Goal: Task Accomplishment & Management: Use online tool/utility

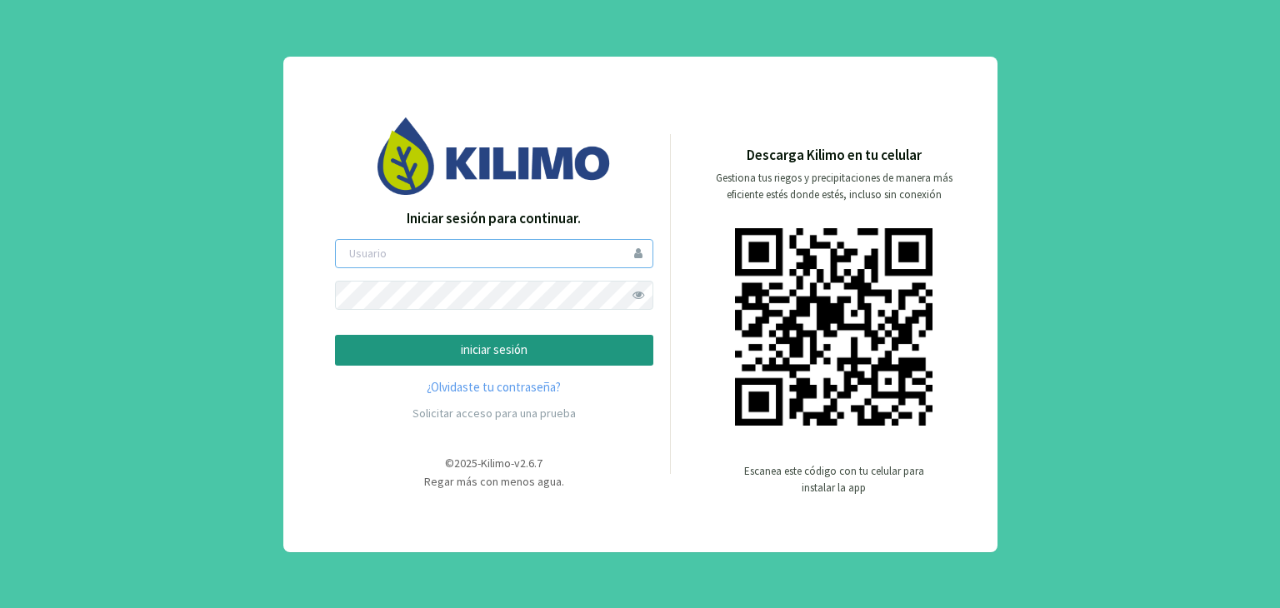
type input "linaco"
click at [566, 344] on p "iniciar sesión" at bounding box center [494, 350] width 290 height 19
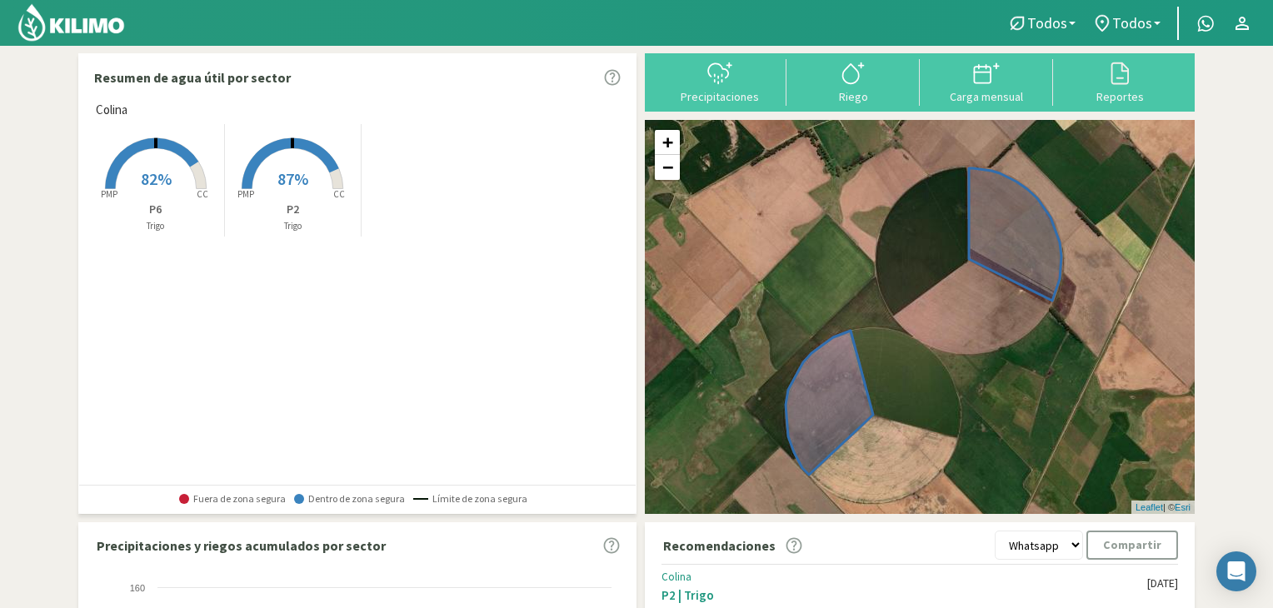
click at [143, 162] on rect at bounding box center [155, 190] width 133 height 133
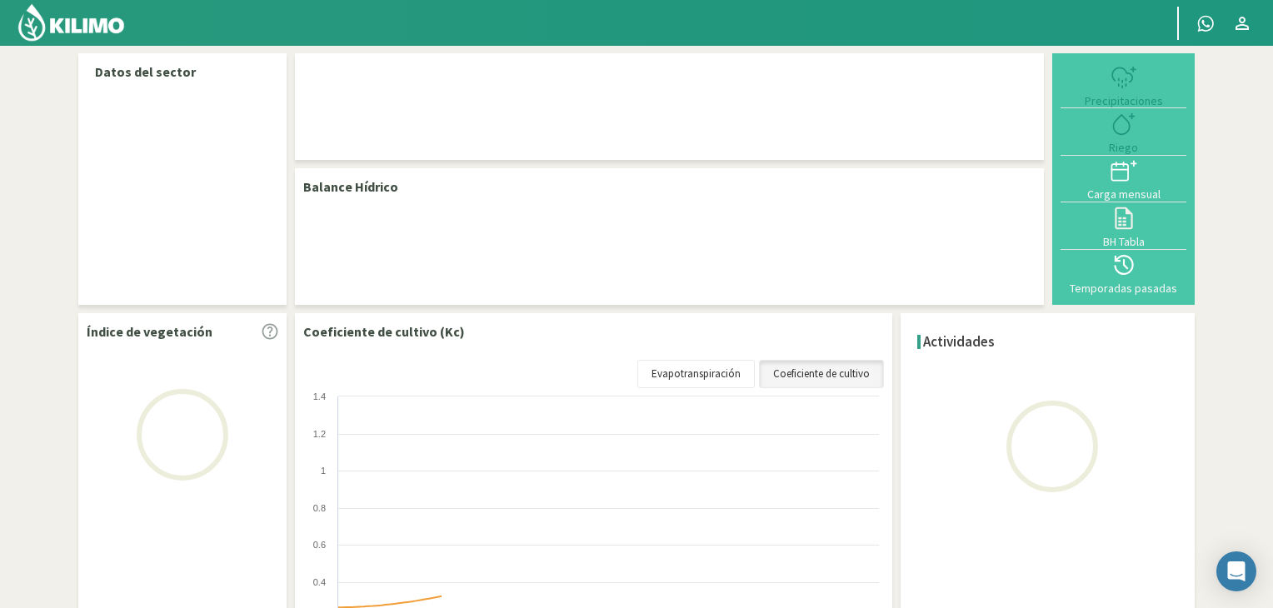
select select "1: Object"
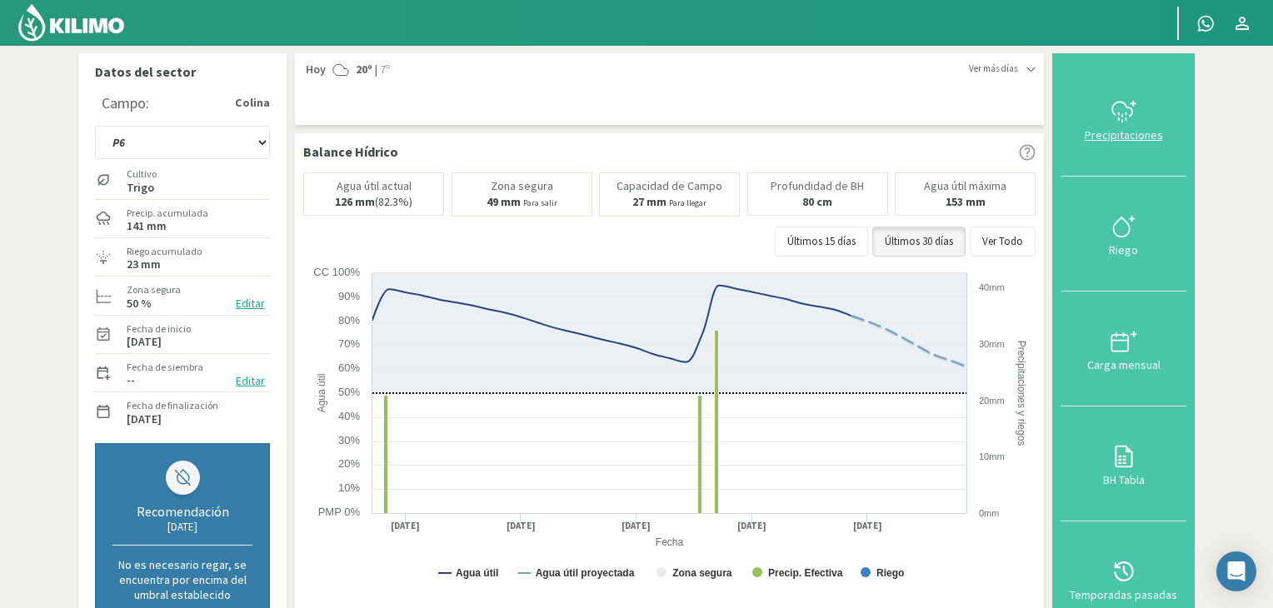
click at [1114, 120] on icon at bounding box center [1124, 111] width 27 height 27
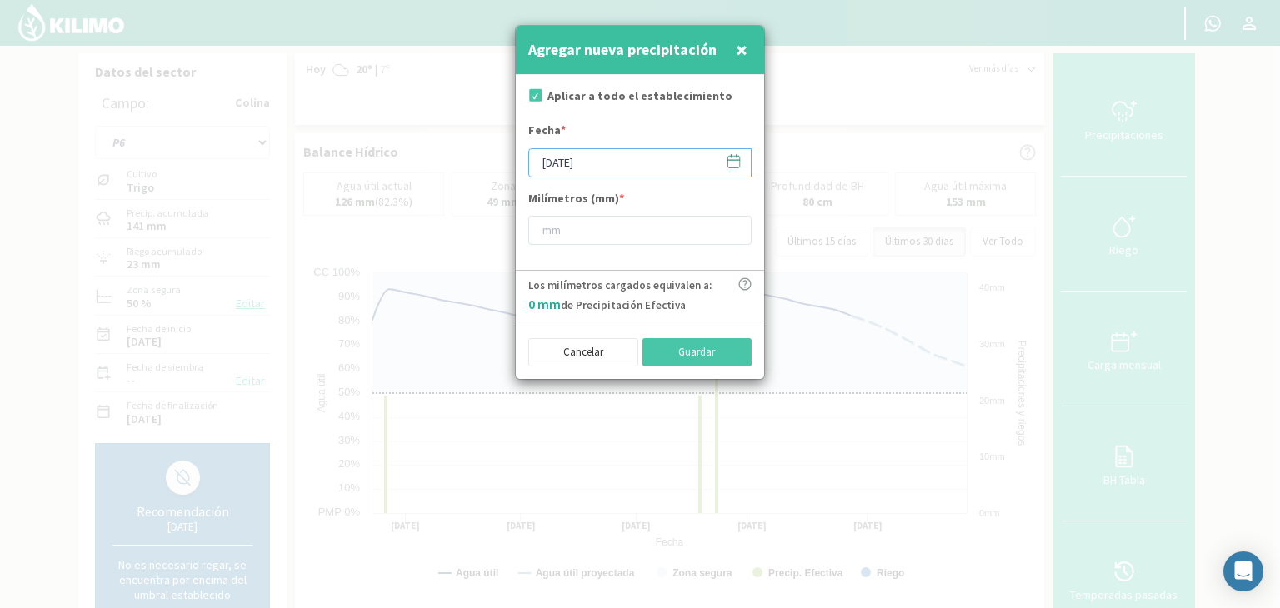
click at [630, 164] on input "[DATE]" at bounding box center [639, 162] width 223 height 29
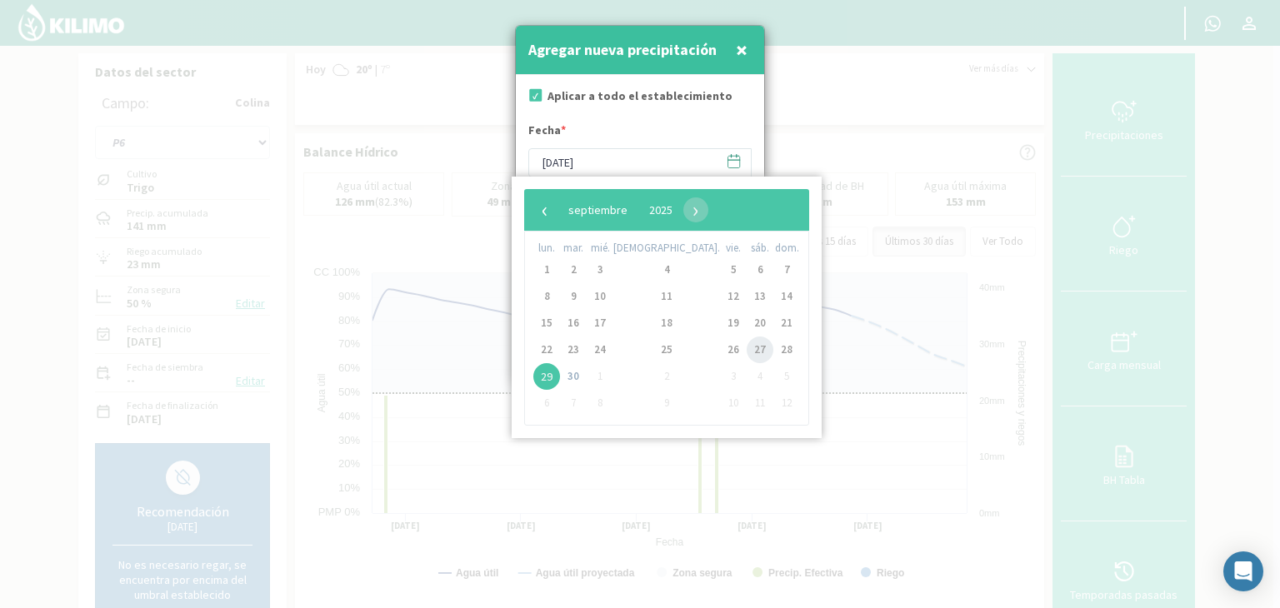
click at [747, 347] on span "27" at bounding box center [760, 350] width 27 height 27
type input "[DATE]"
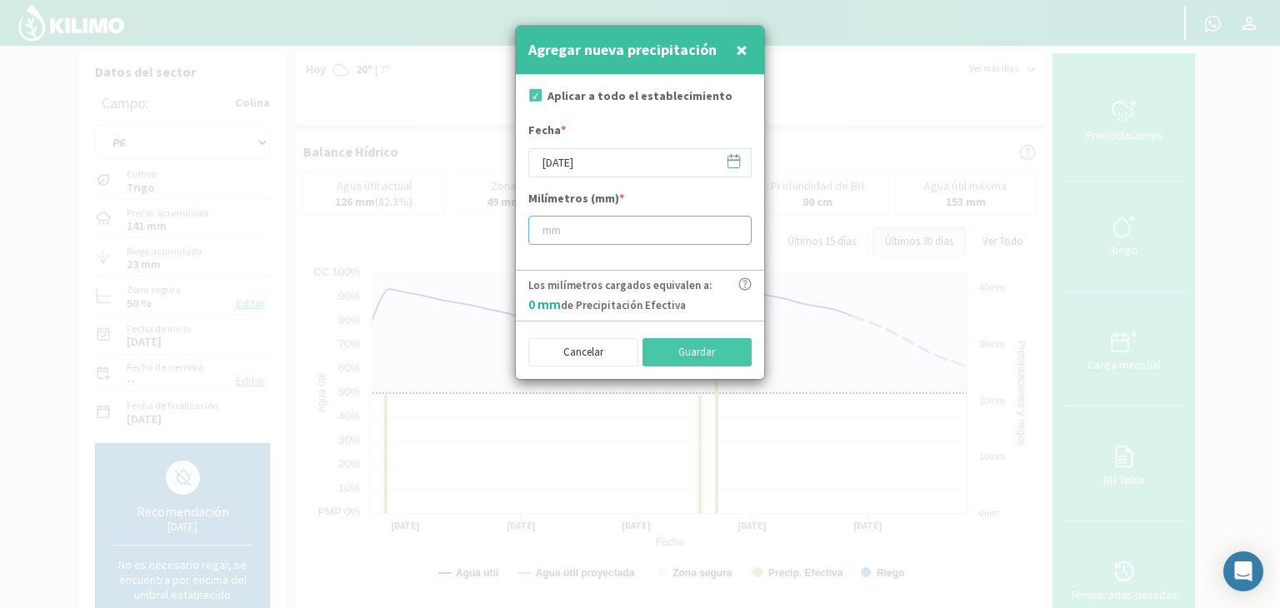
click at [573, 226] on input "number" at bounding box center [639, 230] width 223 height 29
type input "31"
click at [688, 357] on button "Guardar" at bounding box center [697, 352] width 110 height 28
type input "[DATE]"
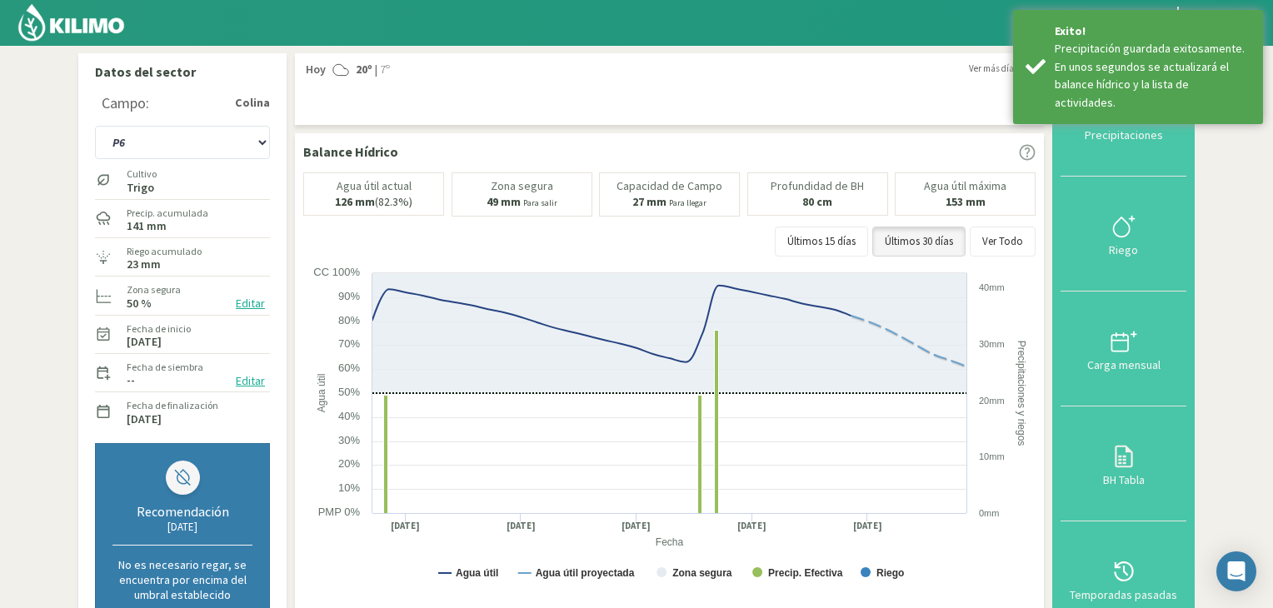
click at [28, 27] on img at bounding box center [71, 22] width 109 height 40
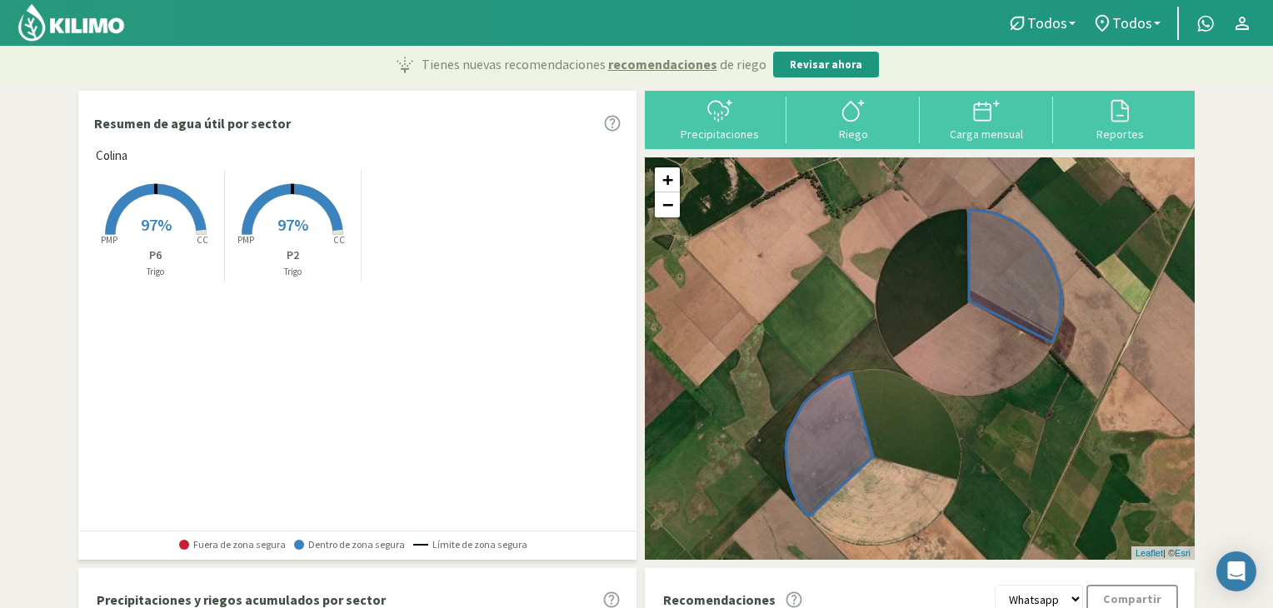
click at [297, 207] on rect at bounding box center [292, 236] width 133 height 133
